Goal: Information Seeking & Learning: Learn about a topic

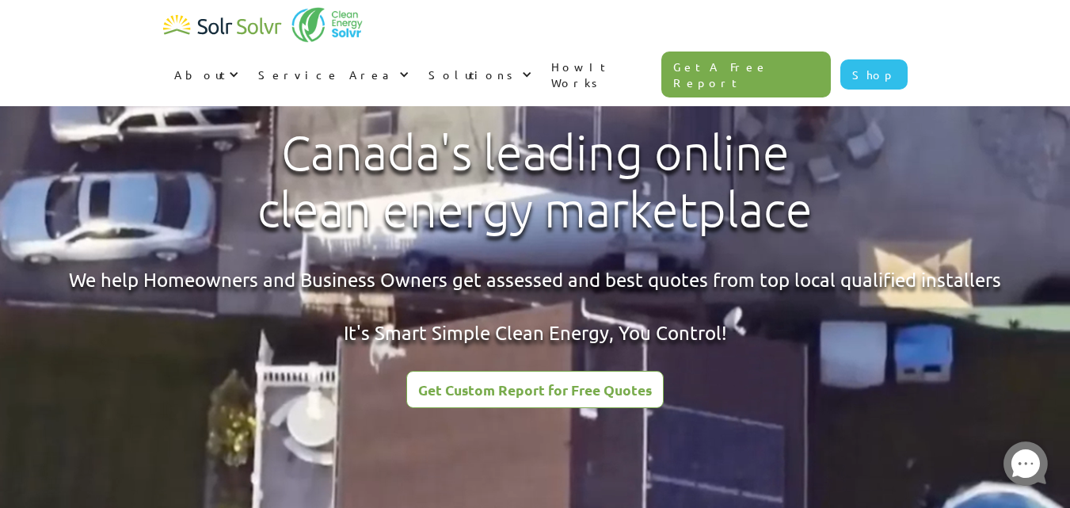
click at [103, 29] on div "About About Solar About Clean Energy Solutions About Solr Solvr Meet the Team B…" at bounding box center [535, 53] width 1070 height 106
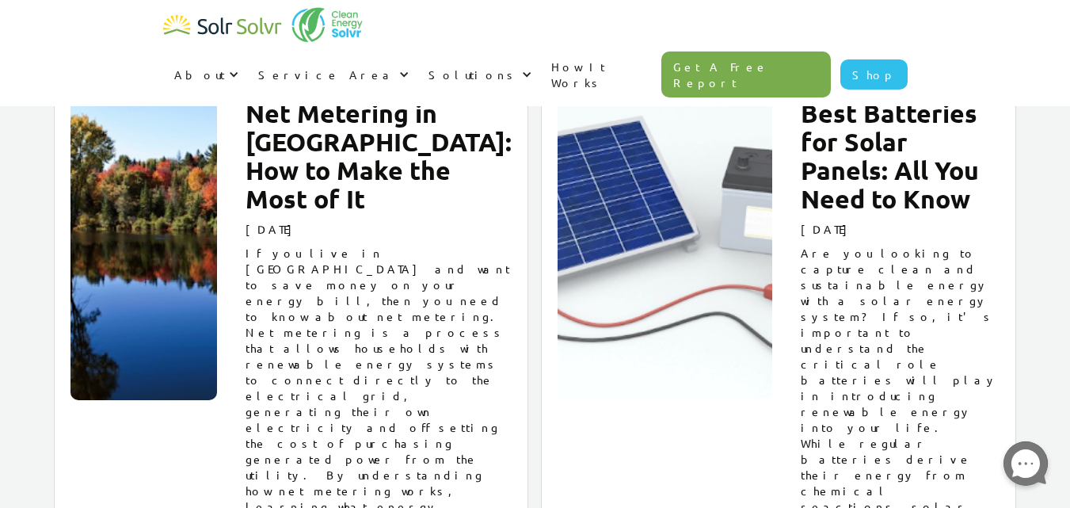
scroll to position [19146, 0]
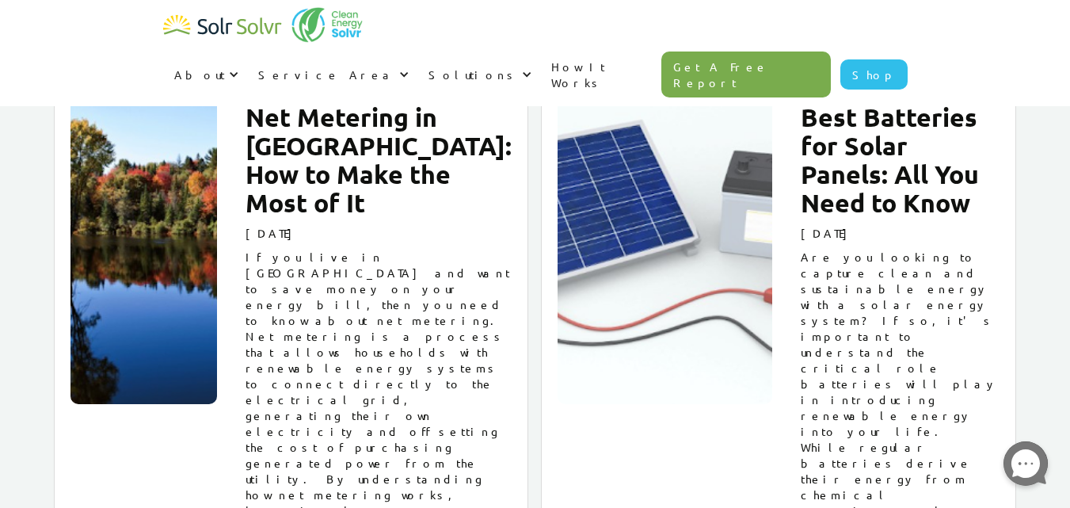
copy div "Find out if solar works for you [DATE]!"
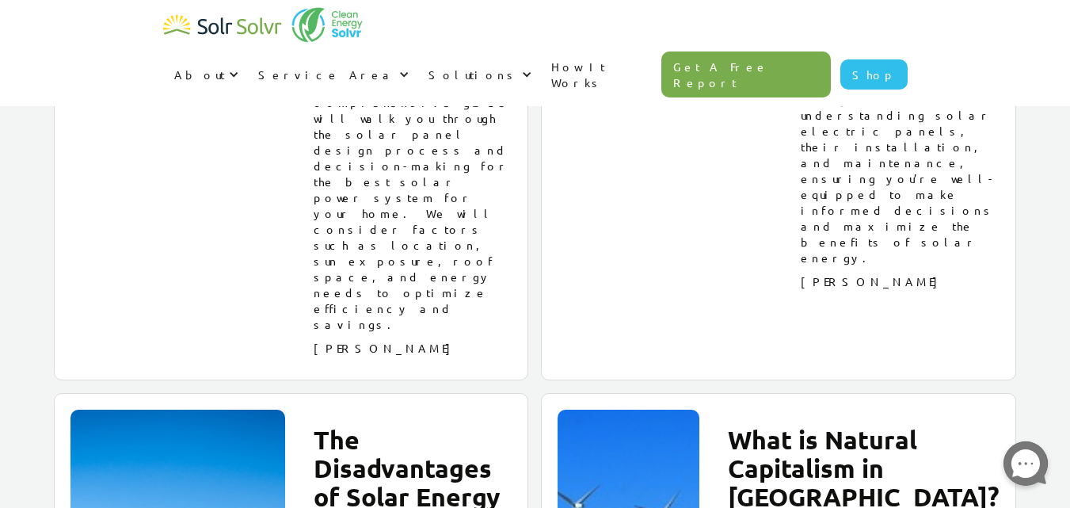
scroll to position [6283, 0]
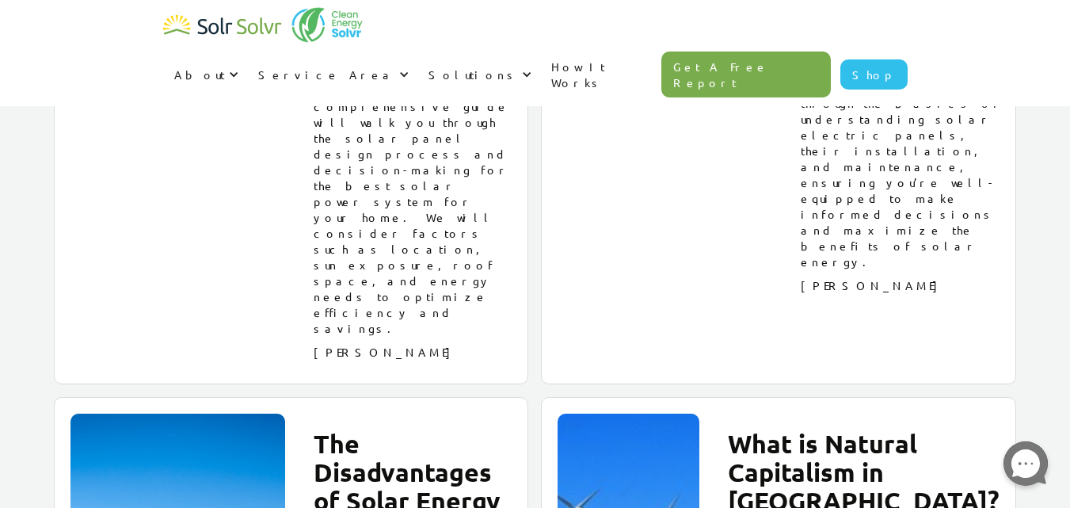
click at [662, 43] on link "How It Works" at bounding box center [601, 74] width 122 height 63
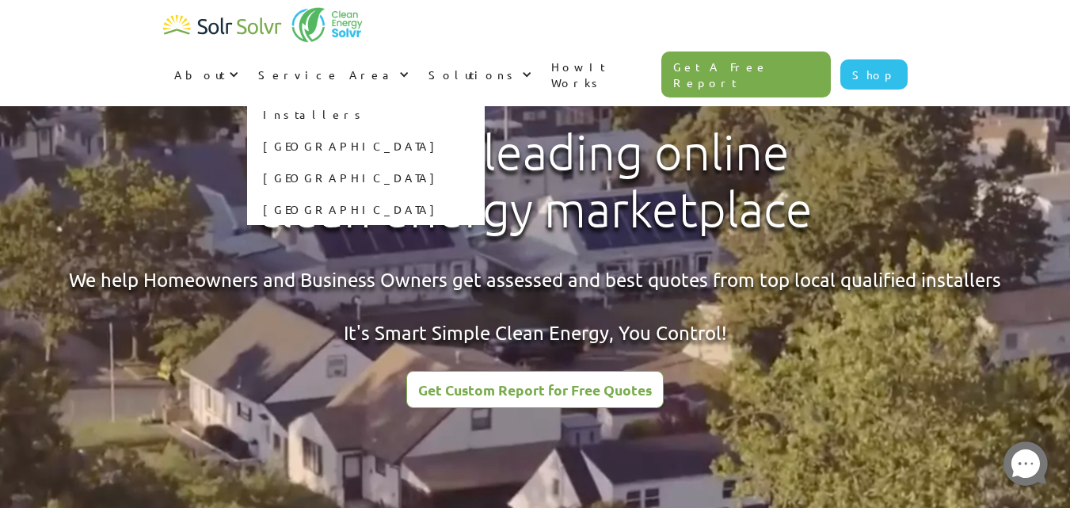
click at [485, 130] on link "[GEOGRAPHIC_DATA]" at bounding box center [366, 146] width 238 height 32
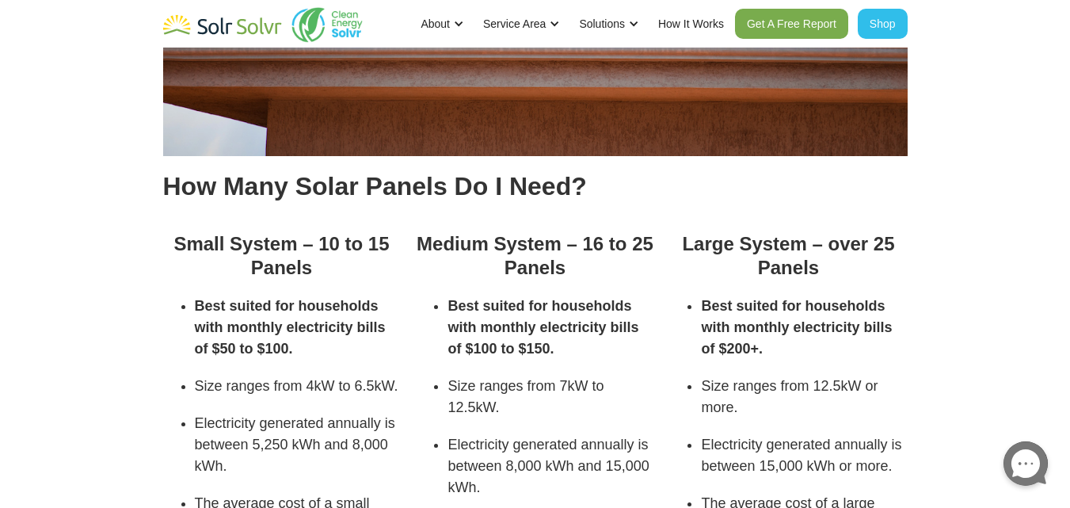
scroll to position [2985, 0]
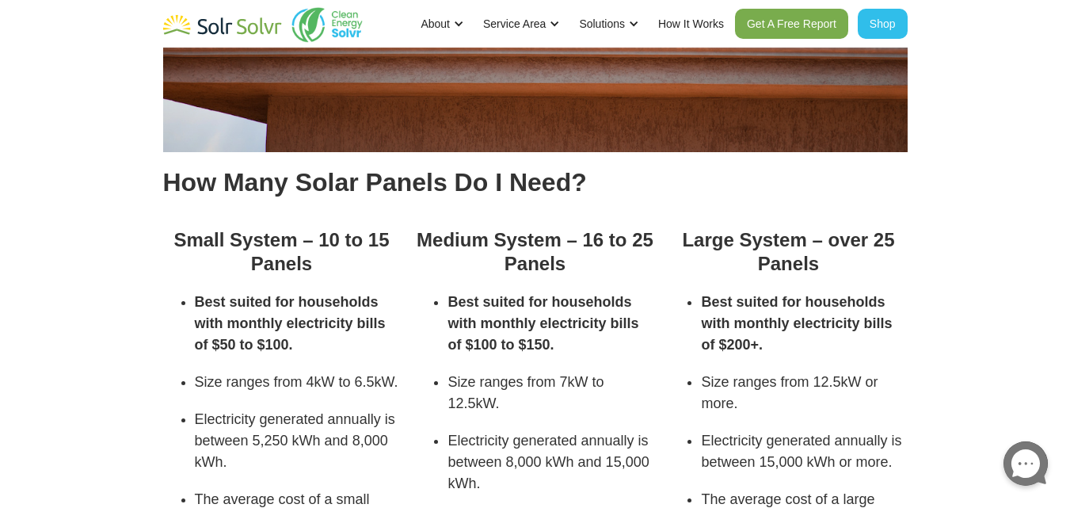
click at [423, 230] on div "Medium System – 16 to 25 Panels Best suited for households with monthly electri…" at bounding box center [534, 450] width 253 height 476
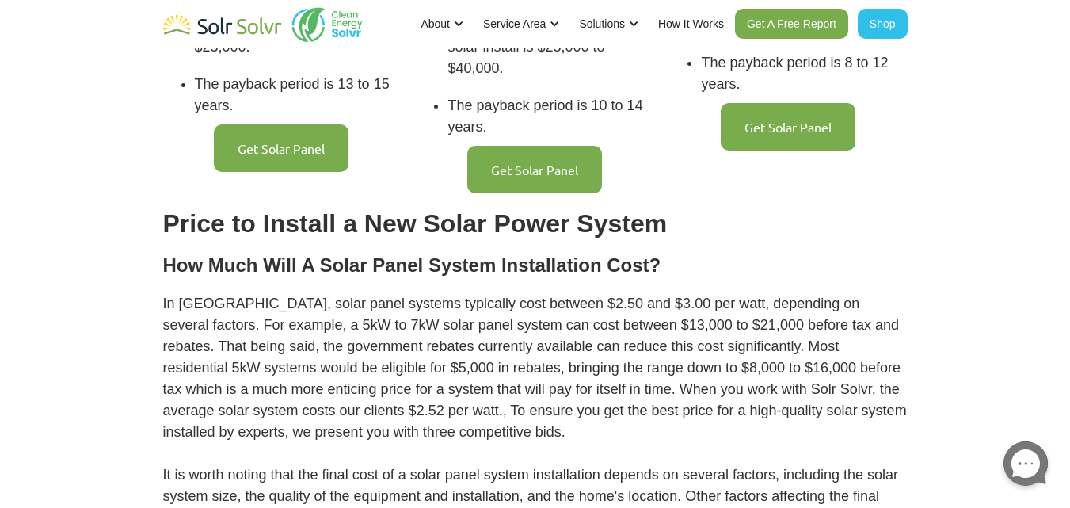
scroll to position [0, 0]
